Goal: Task Accomplishment & Management: Manage account settings

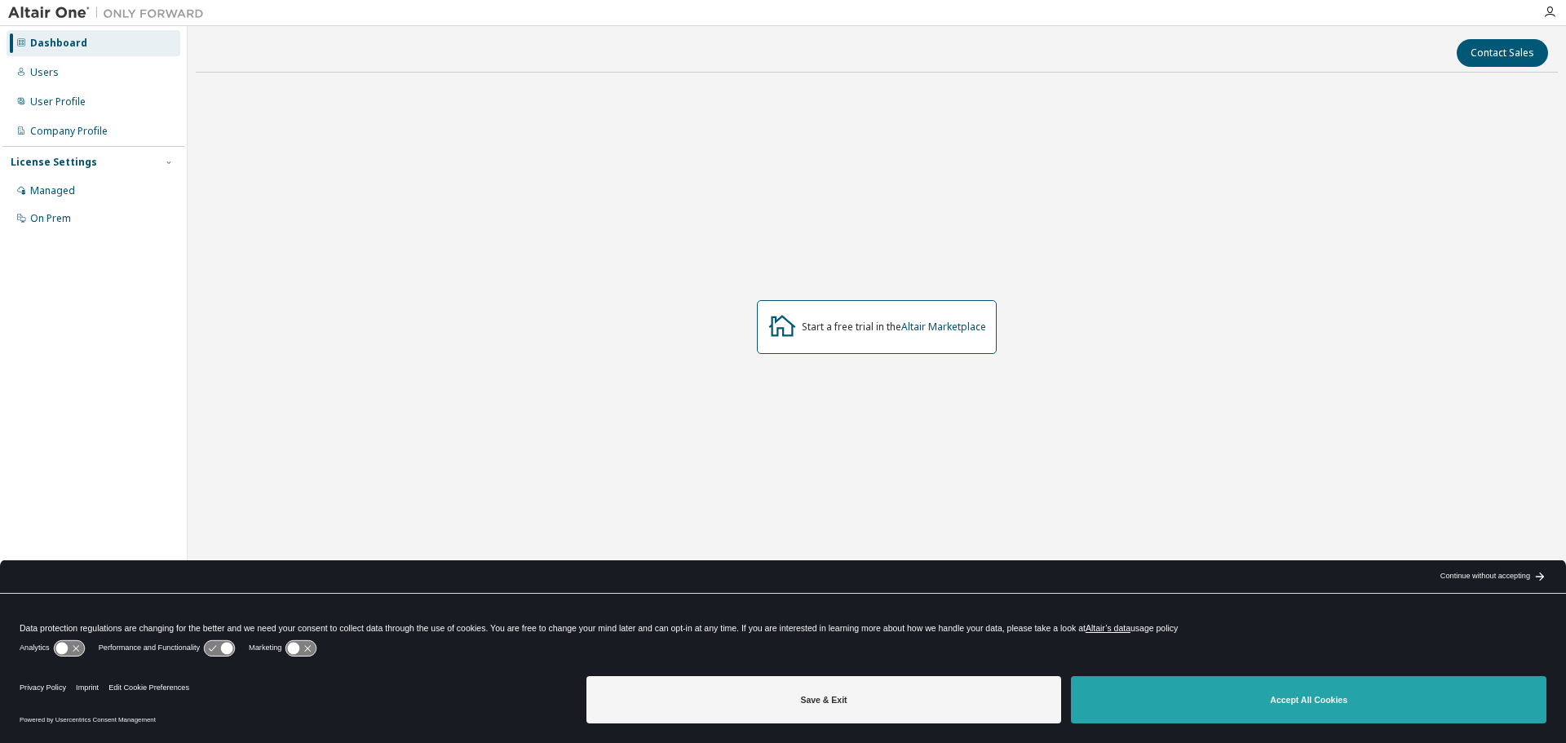
click at [1275, 705] on button "Accept All Cookies" at bounding box center [1308, 699] width 475 height 47
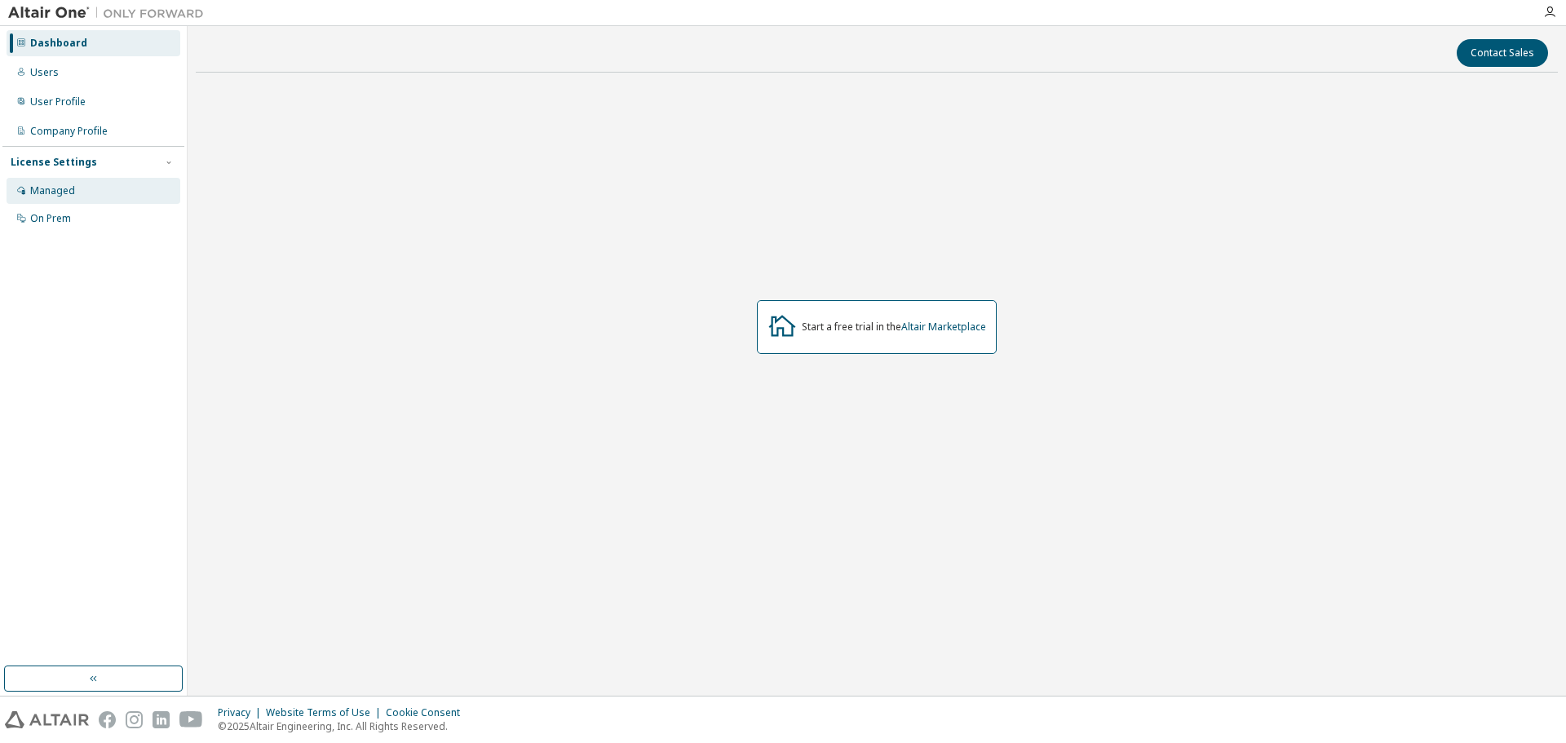
click at [69, 183] on div "Managed" at bounding box center [94, 191] width 174 height 26
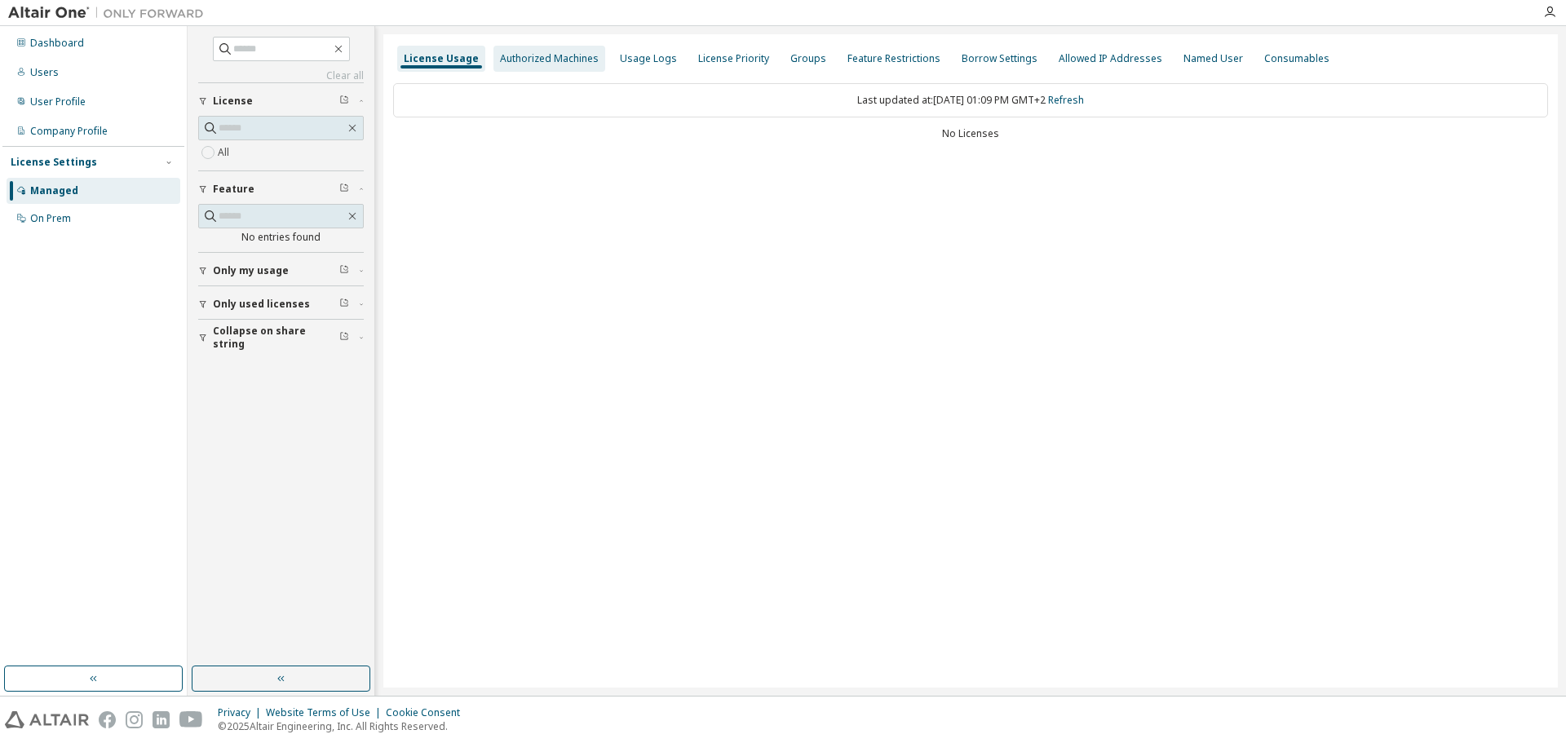
click at [533, 64] on div "Authorized Machines" at bounding box center [549, 58] width 99 height 13
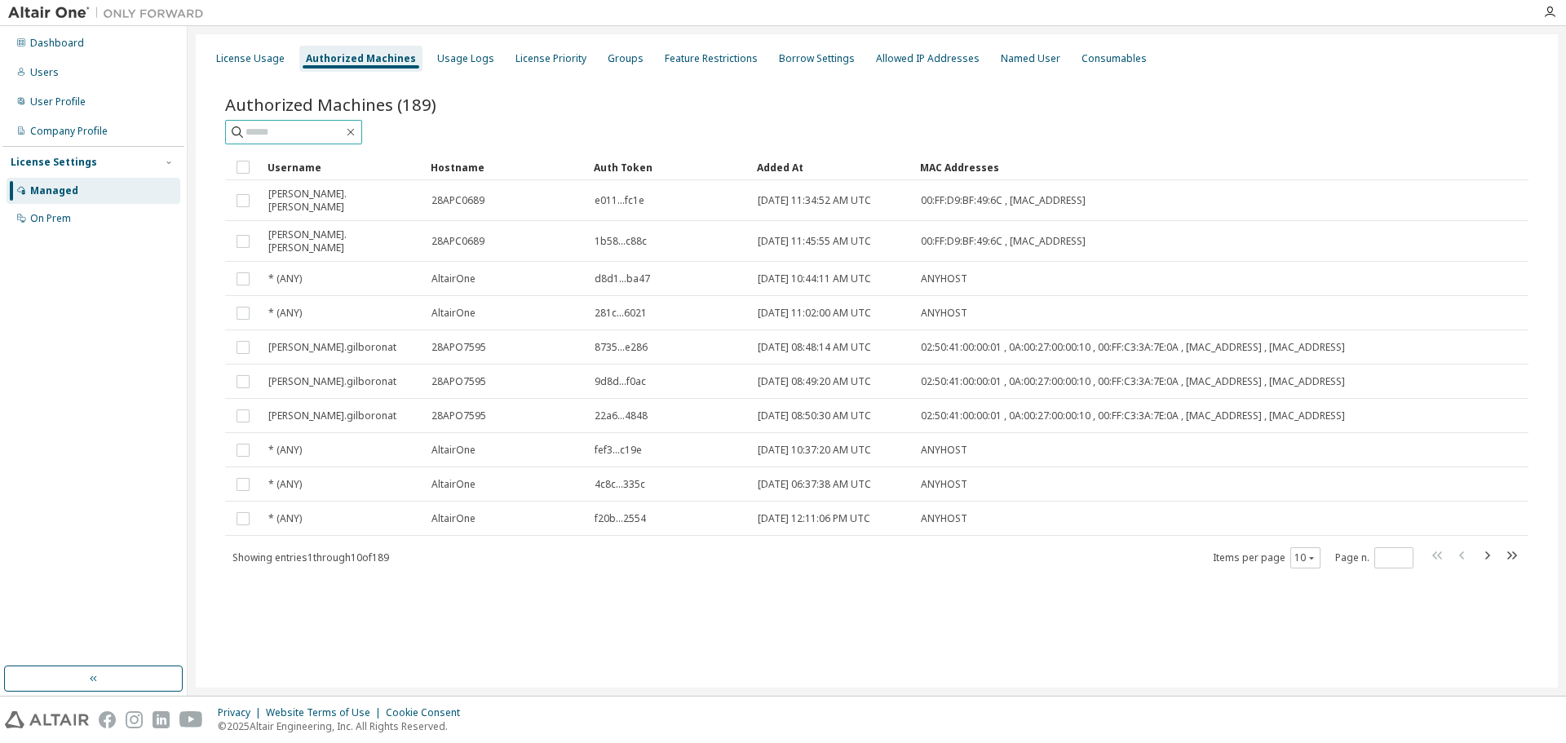
click at [325, 132] on input "text" at bounding box center [294, 132] width 98 height 16
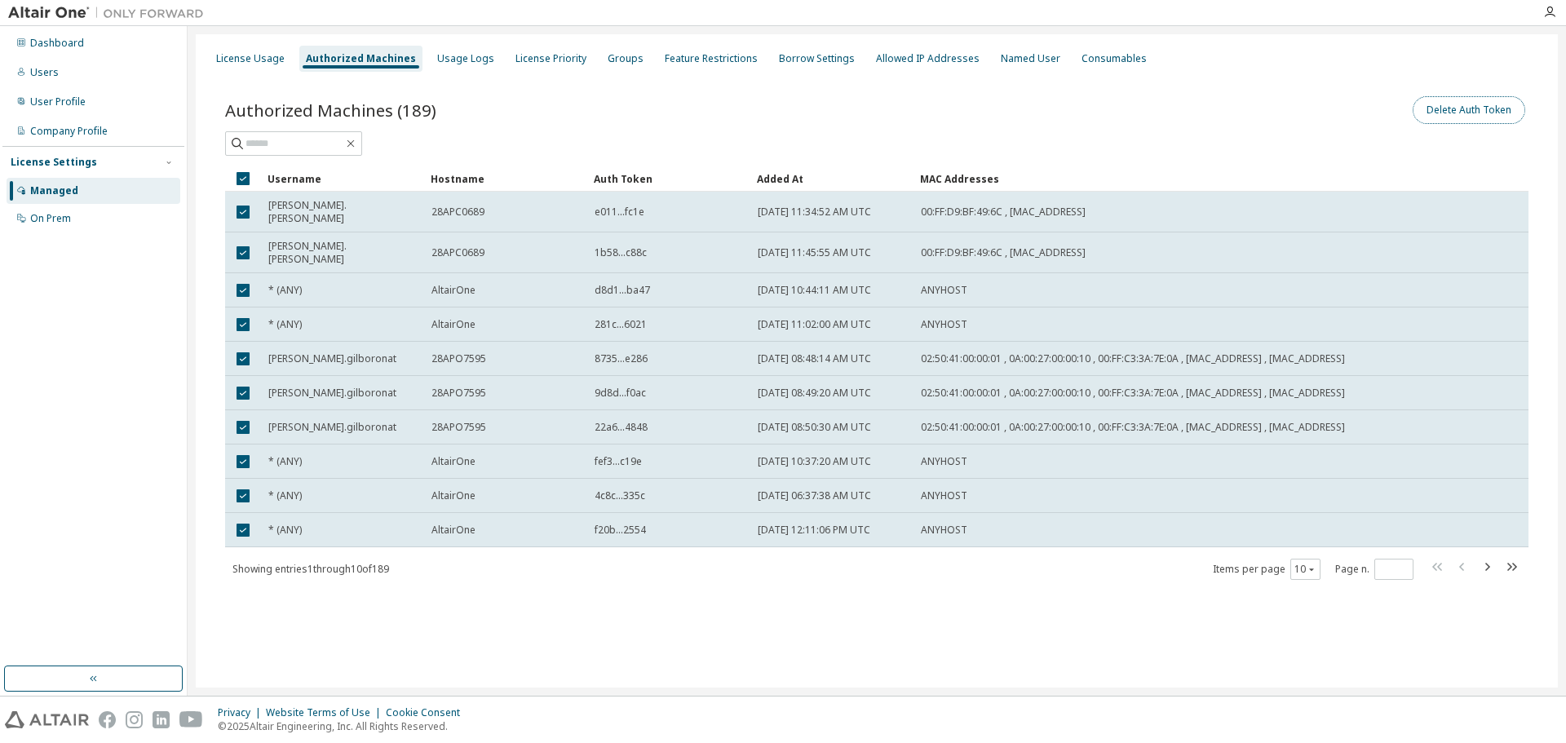
click at [1446, 111] on button "Delete Auth Token" at bounding box center [1469, 110] width 113 height 28
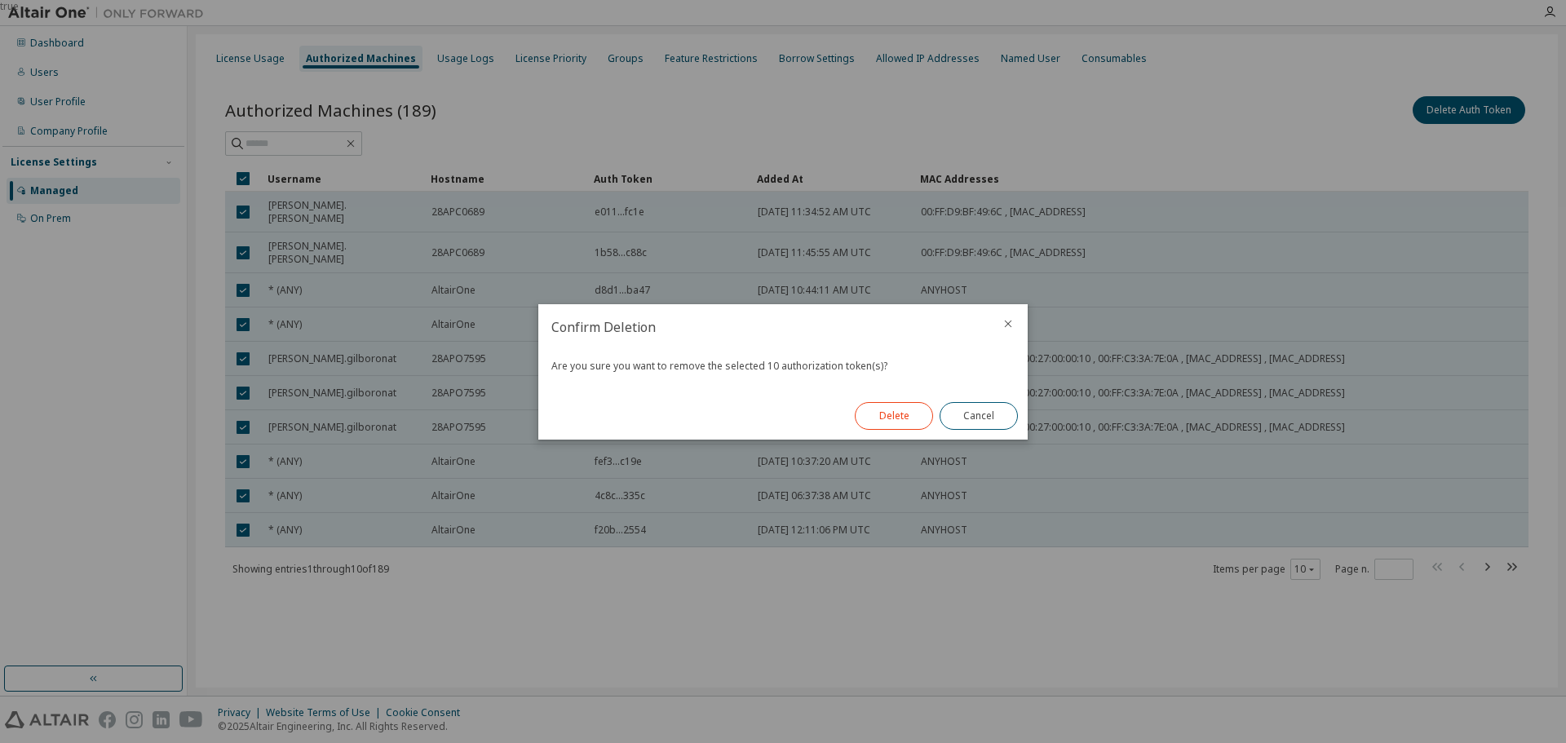
click at [905, 419] on button "Delete" at bounding box center [894, 416] width 78 height 28
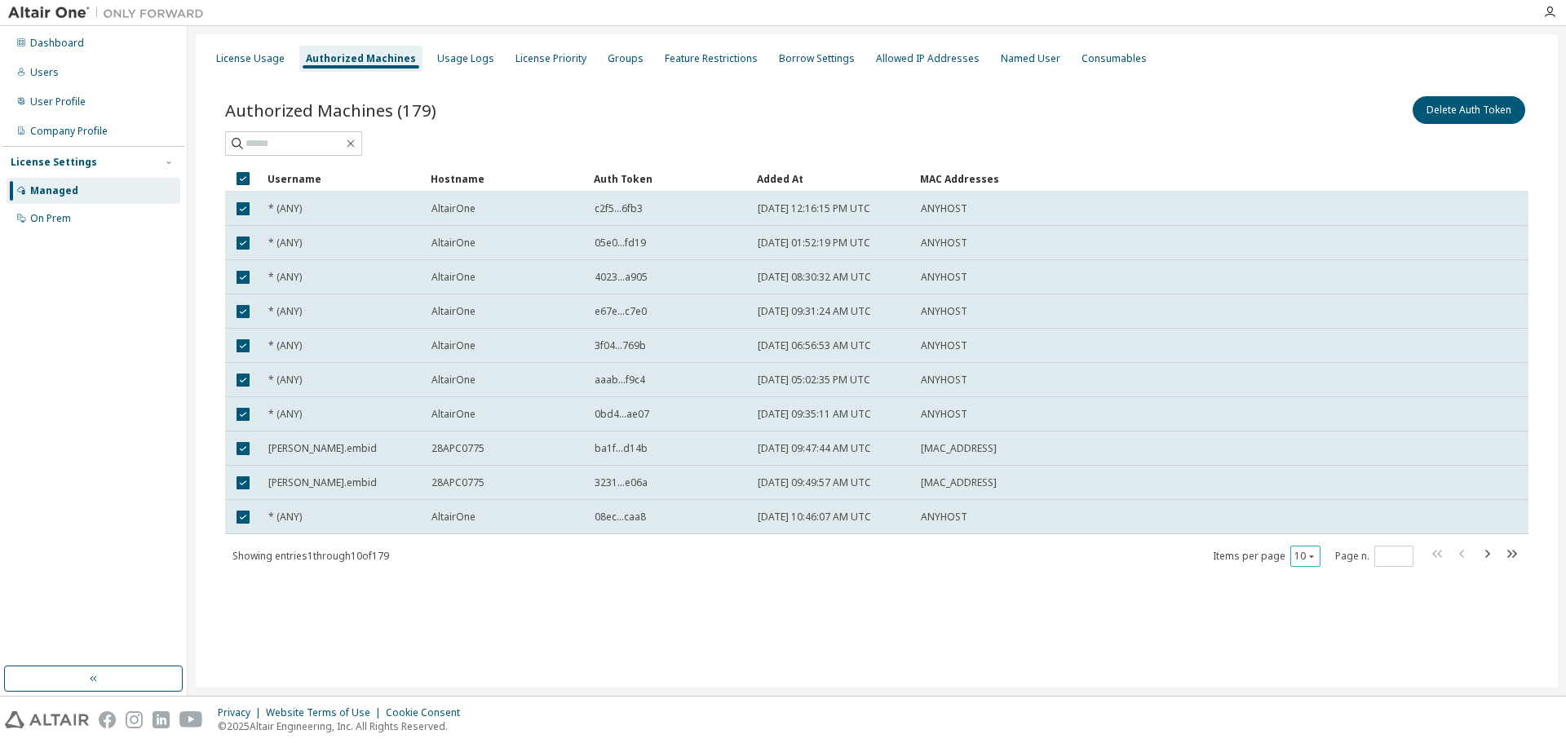
click at [1311, 555] on icon "button" at bounding box center [1311, 556] width 5 height 2
click at [1319, 653] on div "100" at bounding box center [1355, 657] width 130 height 20
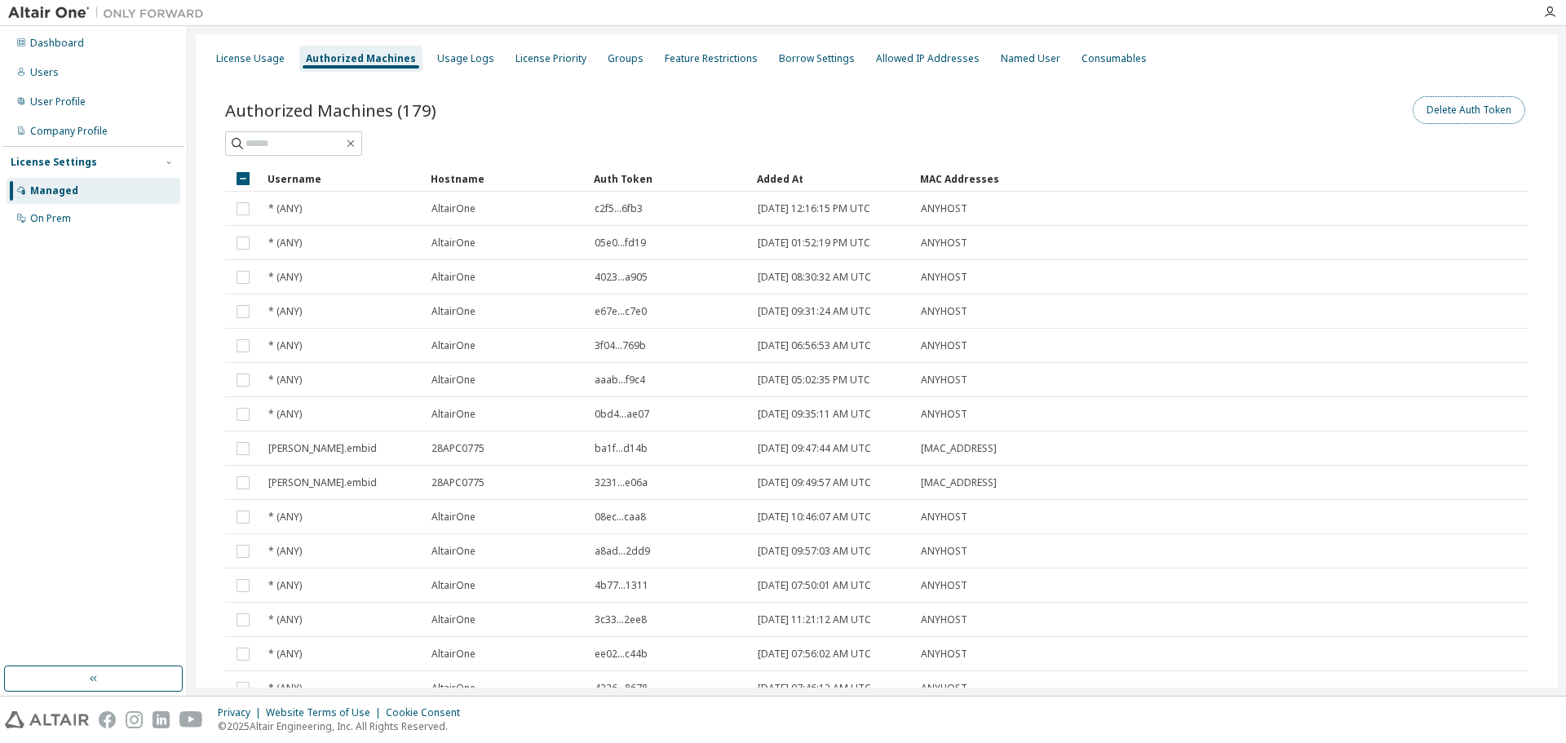
click at [1488, 108] on button "Delete Auth Token" at bounding box center [1469, 110] width 113 height 28
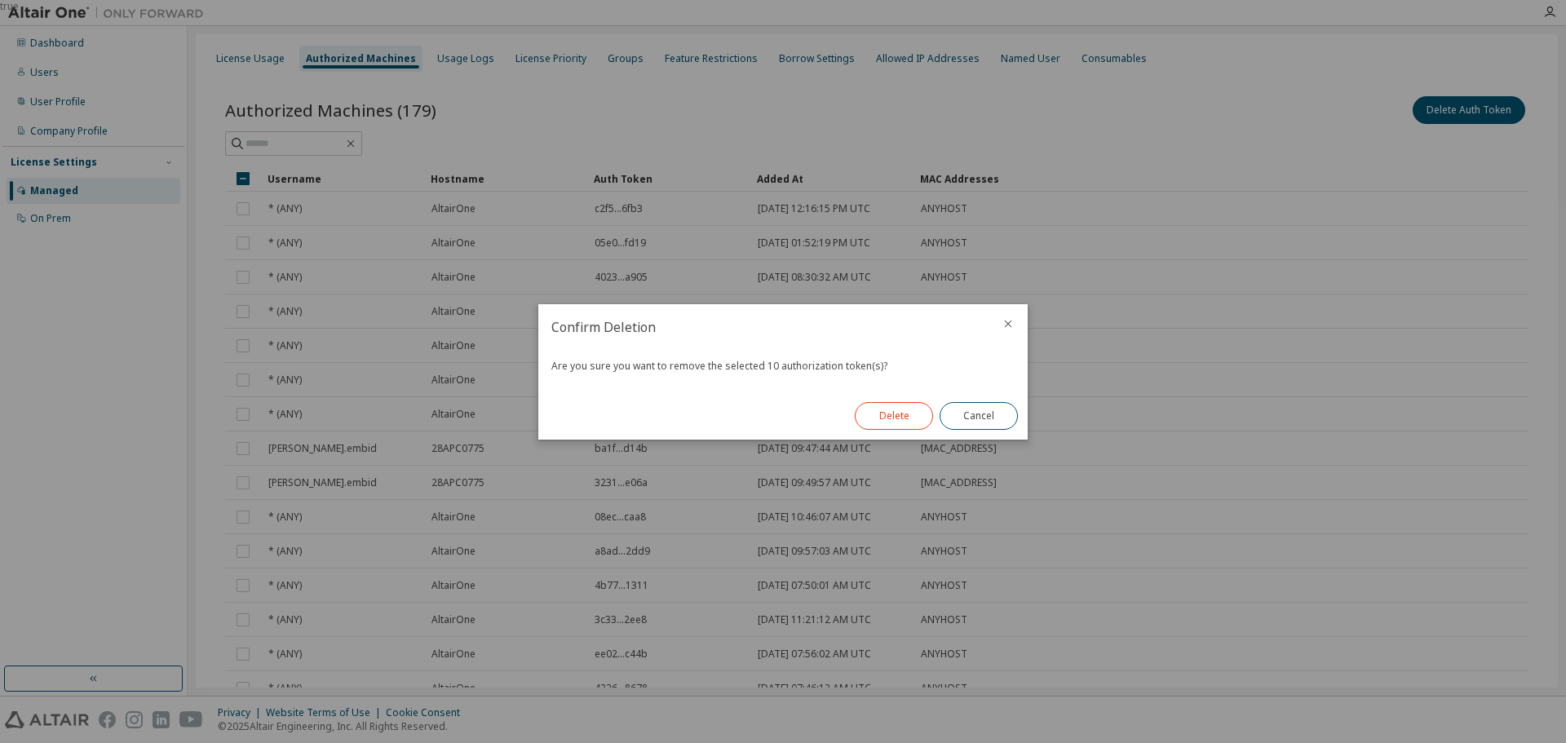
click at [915, 405] on button "Delete" at bounding box center [894, 416] width 78 height 28
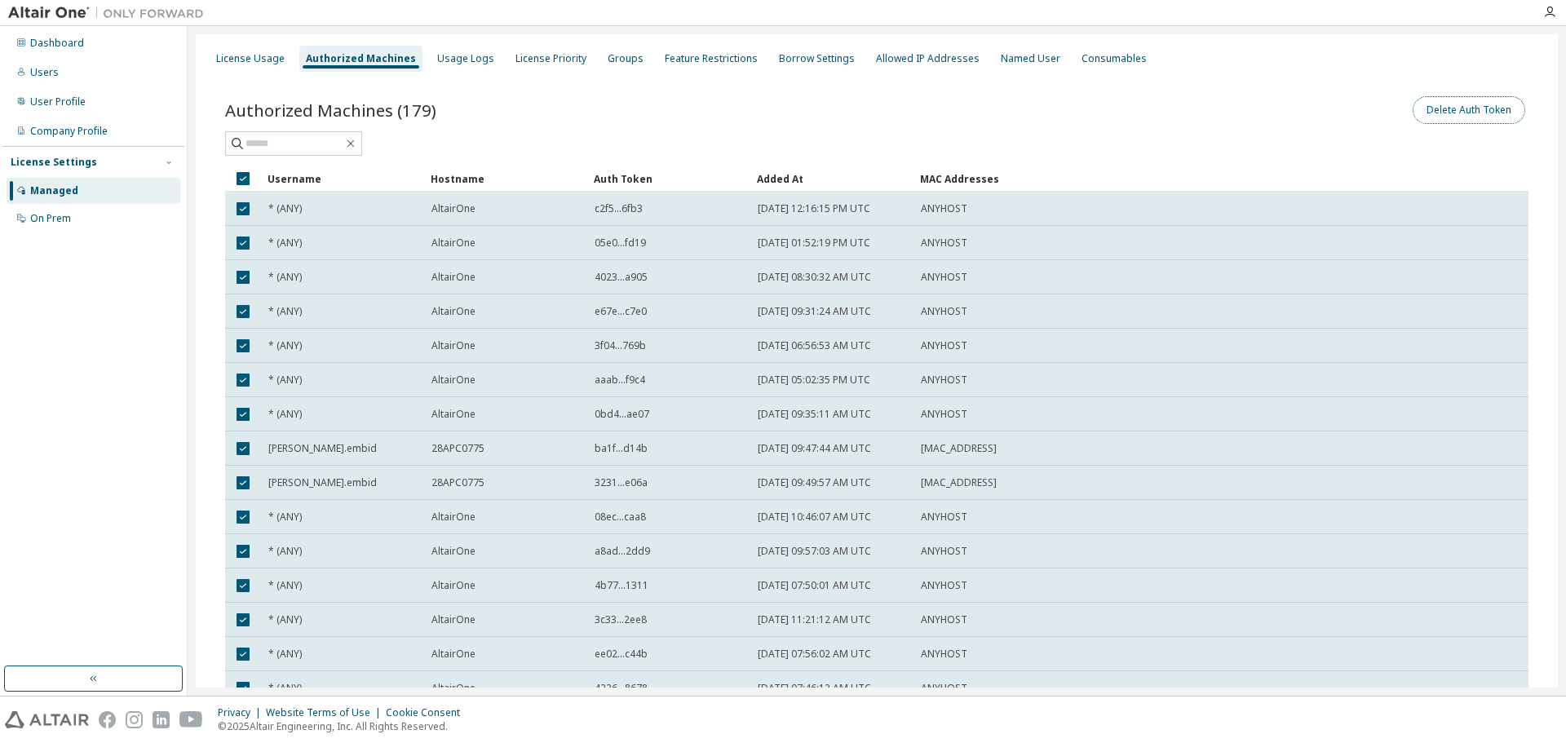
click at [1490, 110] on button "Delete Auth Token" at bounding box center [1469, 110] width 113 height 28
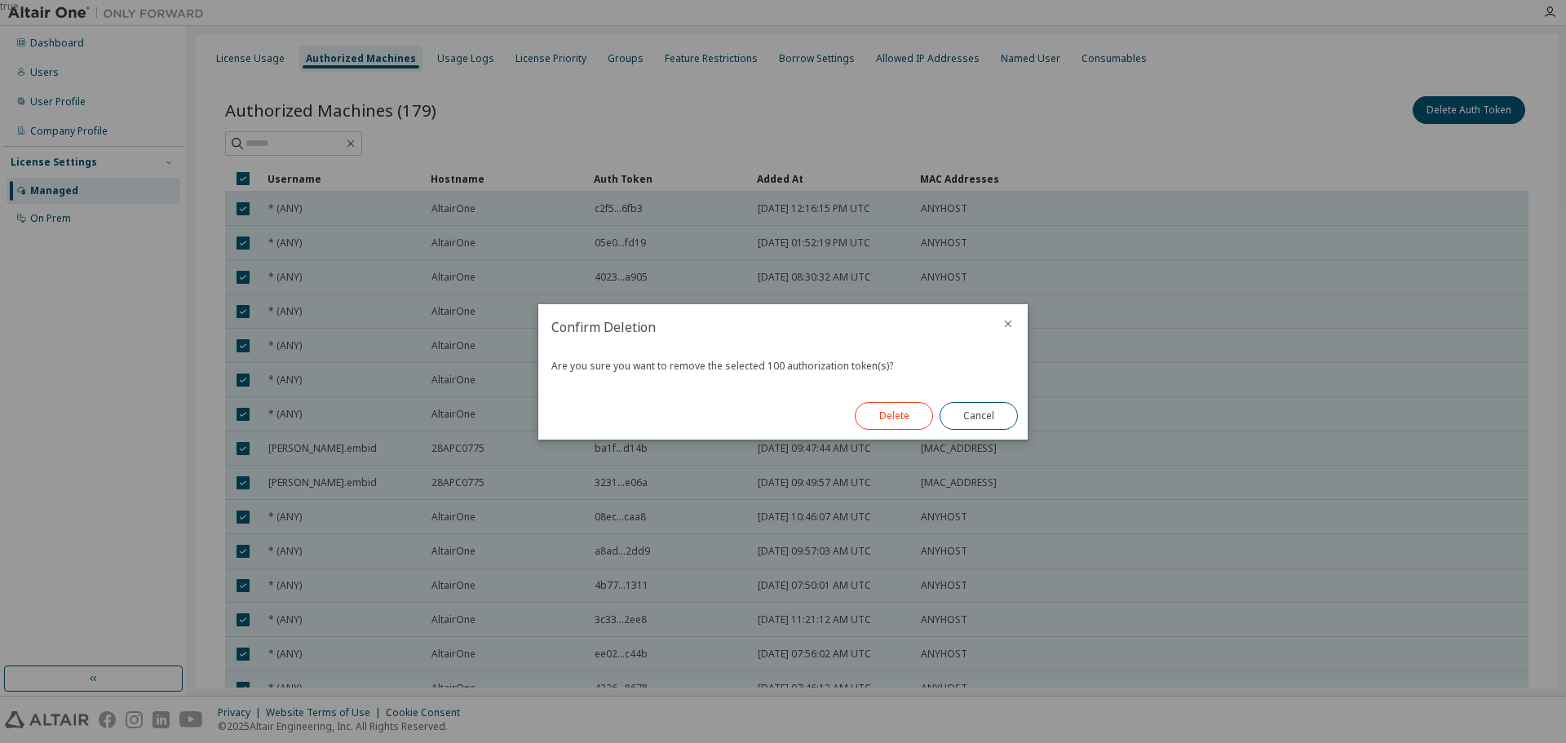
click at [885, 418] on button "Delete" at bounding box center [894, 416] width 78 height 28
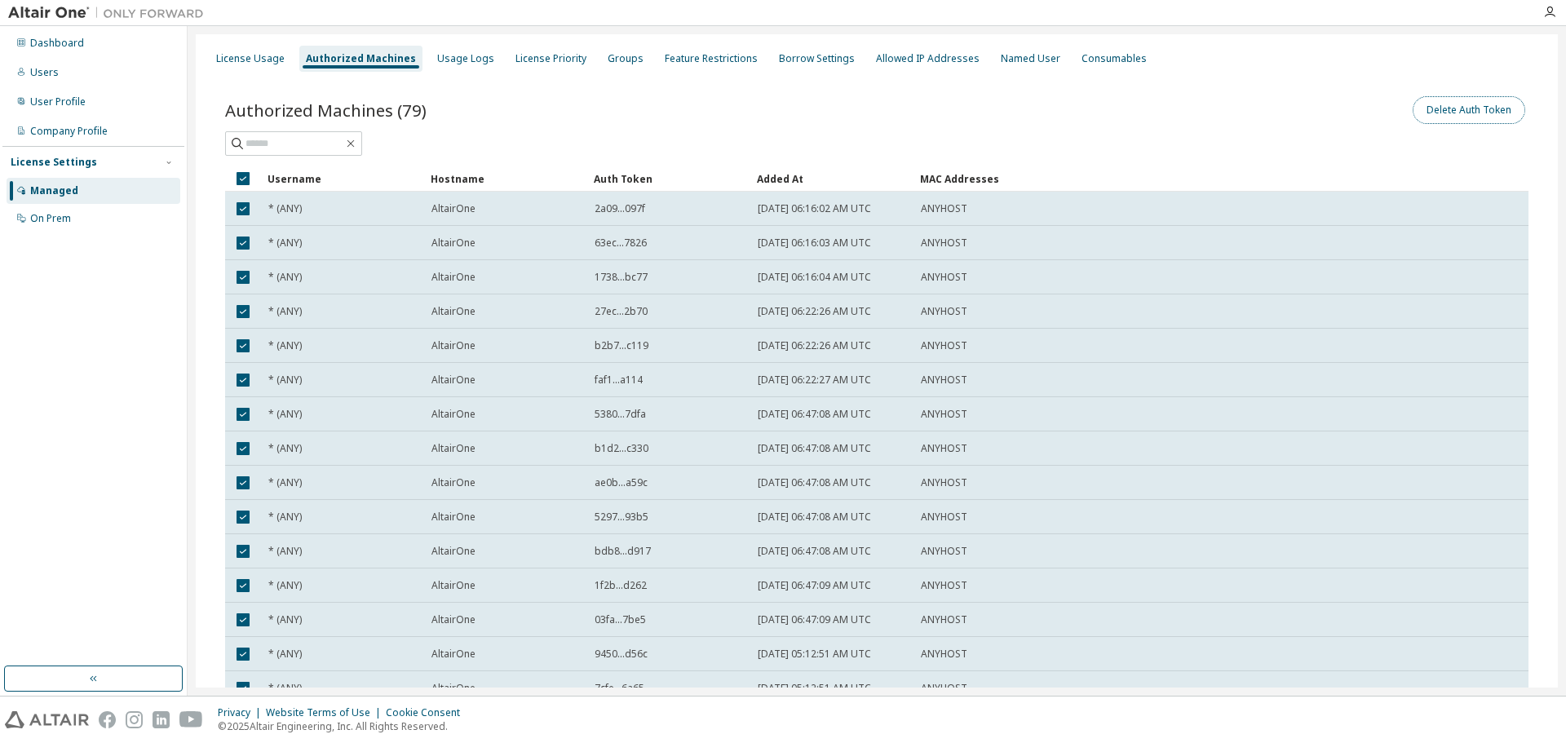
click at [1461, 99] on button "Delete Auth Token" at bounding box center [1469, 110] width 113 height 28
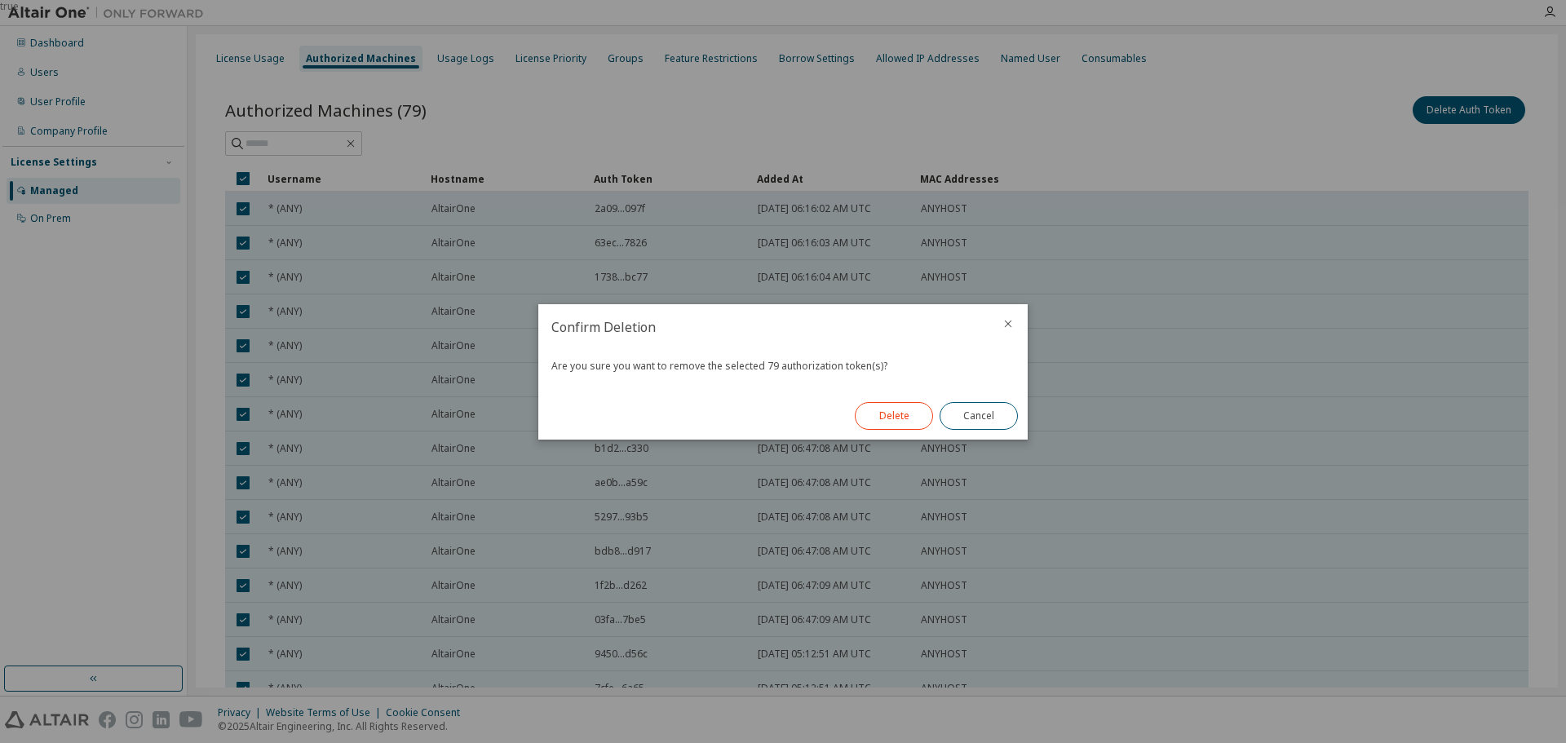
click at [867, 413] on button "Delete" at bounding box center [894, 416] width 78 height 28
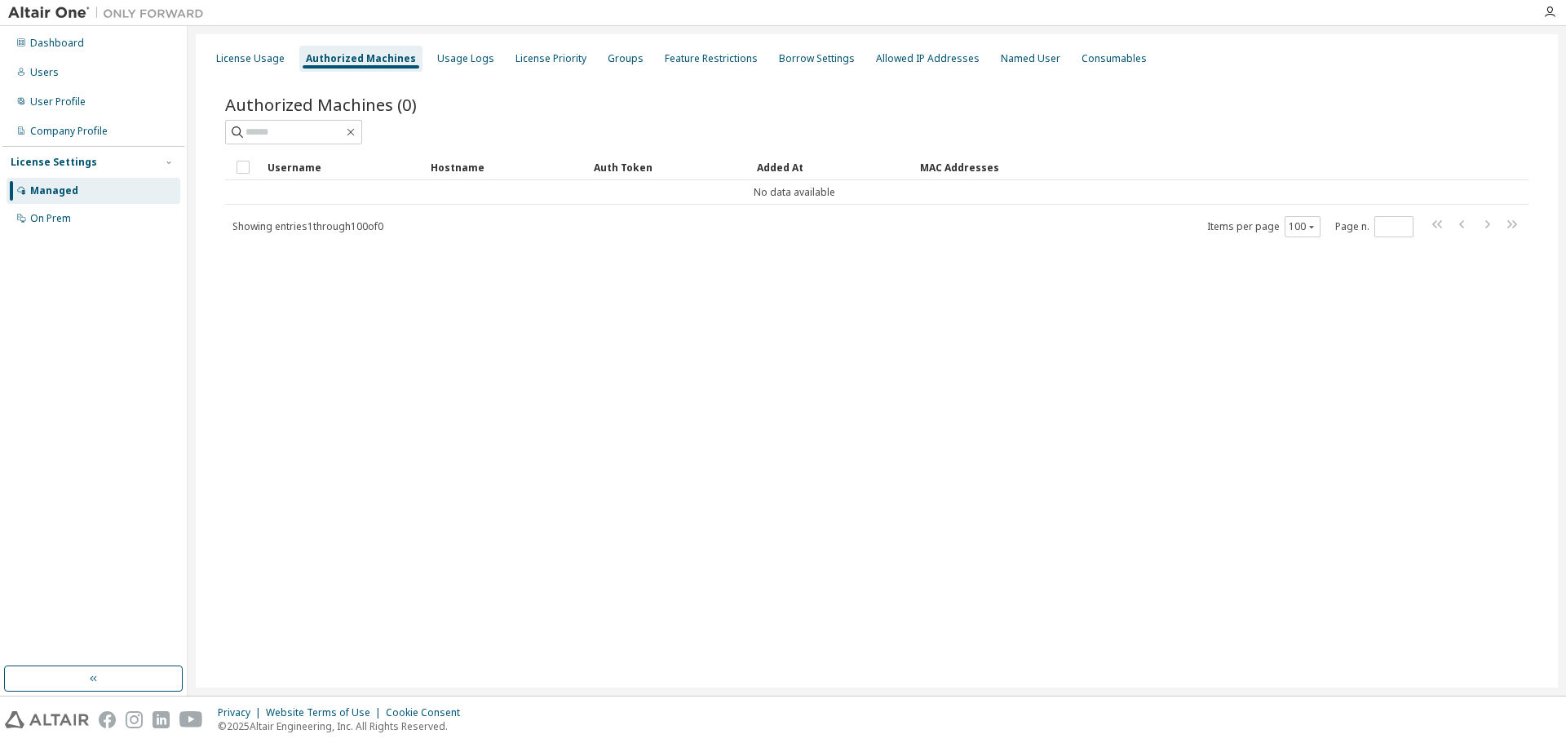
click at [1022, 335] on div "License Usage Authorized Machines Usage Logs License Priority Groups Feature Re…" at bounding box center [877, 360] width 1362 height 653
click at [820, 283] on div "License Usage Authorized Machines Usage Logs License Priority Groups Feature Re…" at bounding box center [877, 360] width 1362 height 653
